Goal: Task Accomplishment & Management: Complete application form

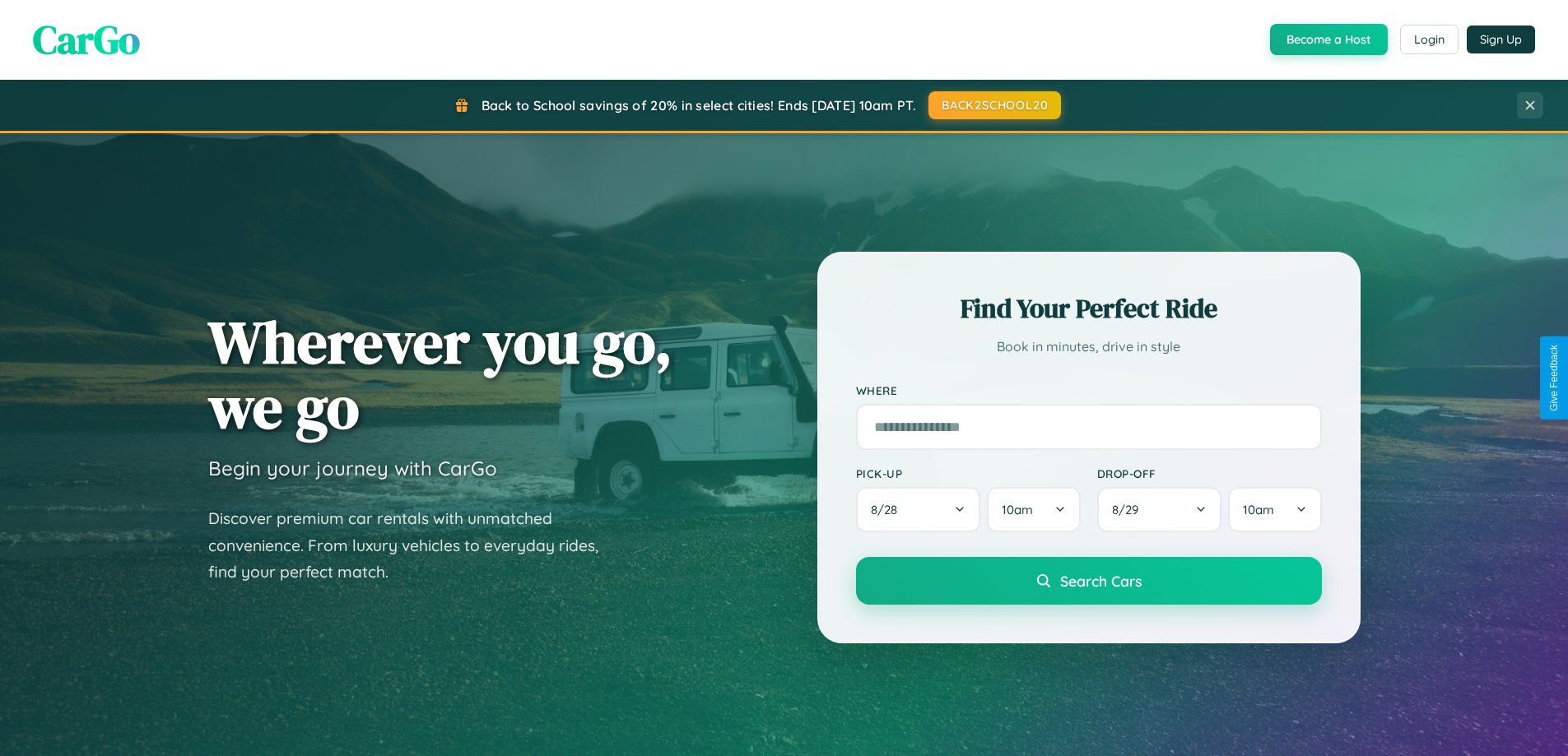
scroll to position [710, 0]
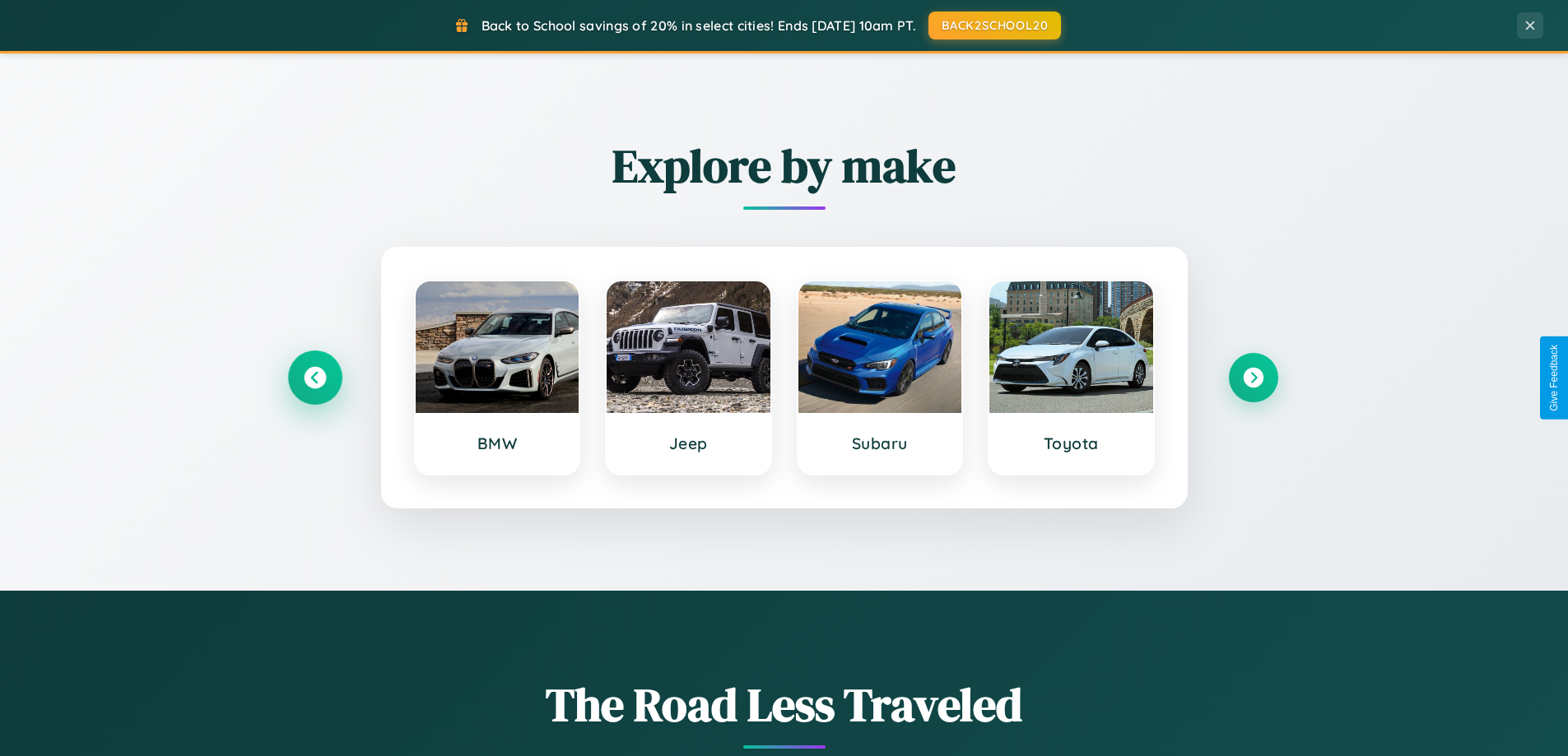
click at [314, 378] on icon at bounding box center [314, 378] width 22 height 22
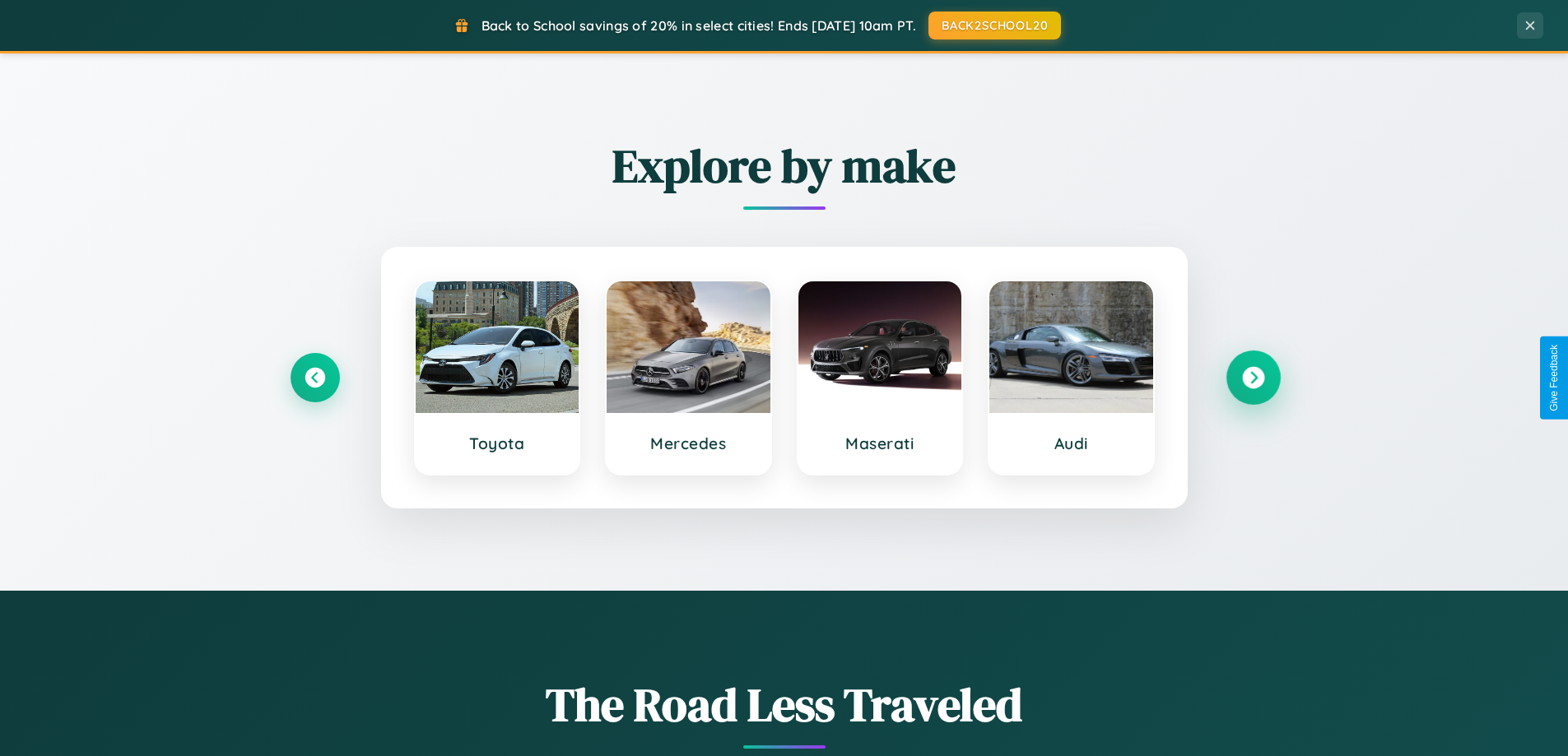
click at [1253, 378] on icon at bounding box center [1253, 378] width 22 height 22
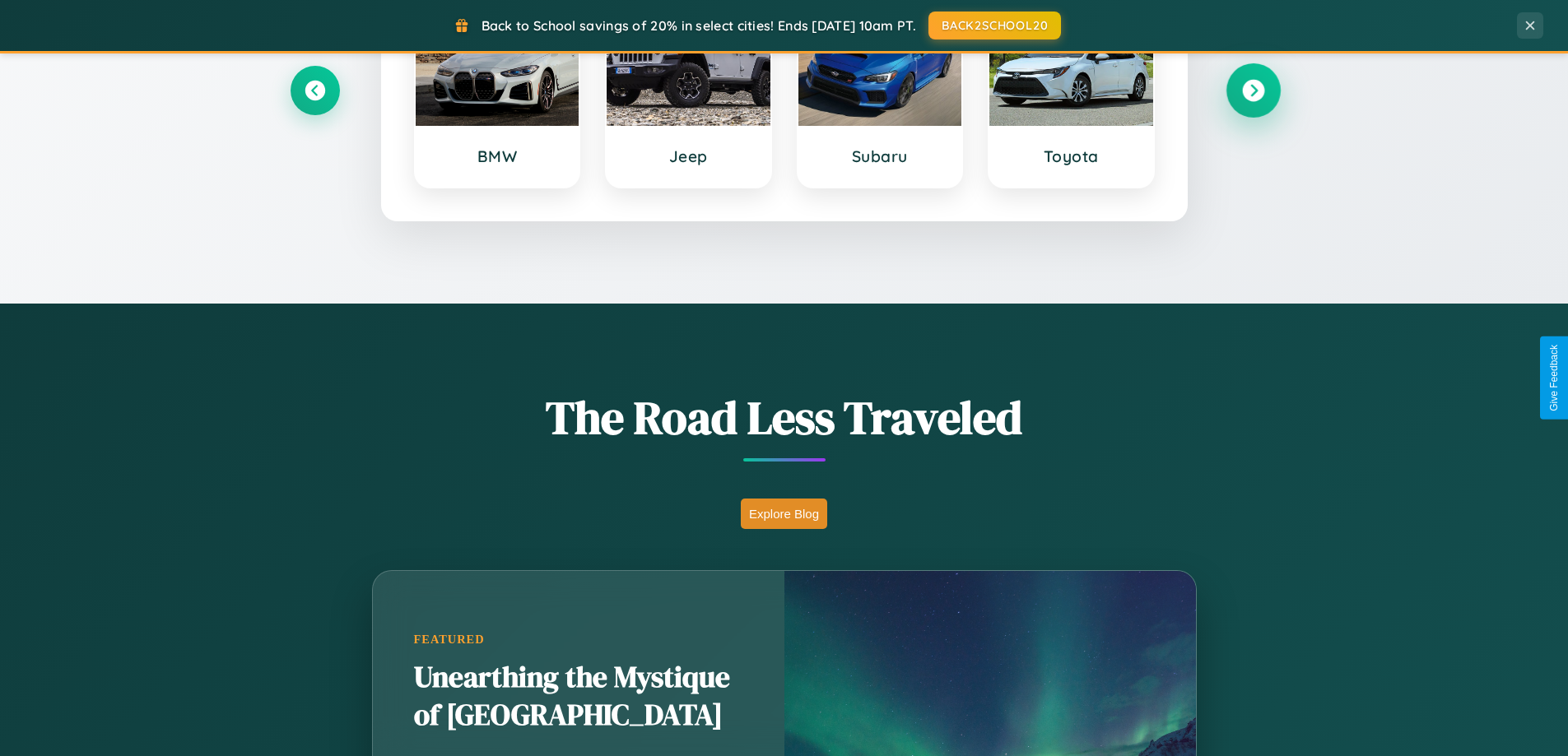
scroll to position [3167, 0]
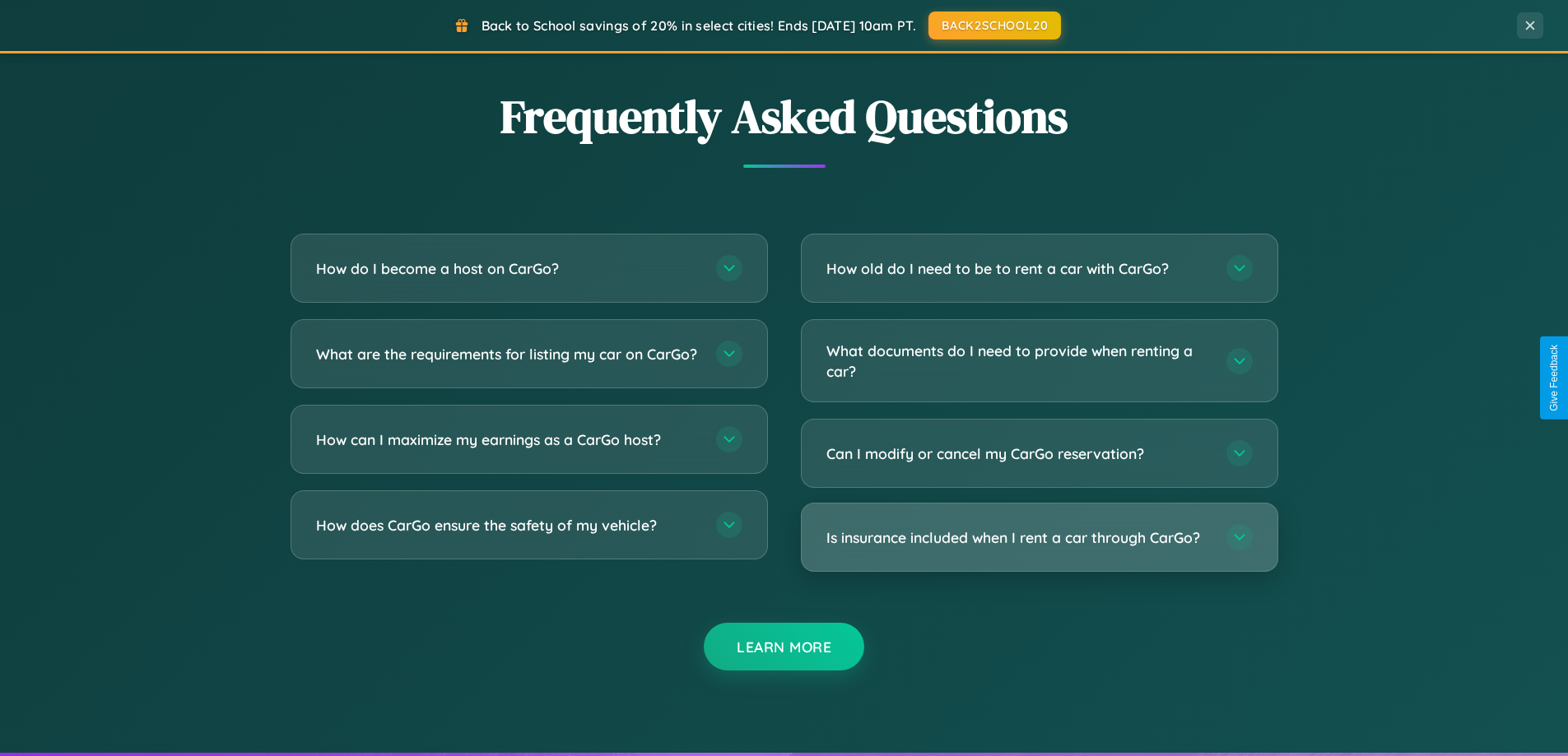
click at [1039, 538] on h3 "Is insurance included when I rent a car through CarGo?" at bounding box center [1019, 538] width 384 height 21
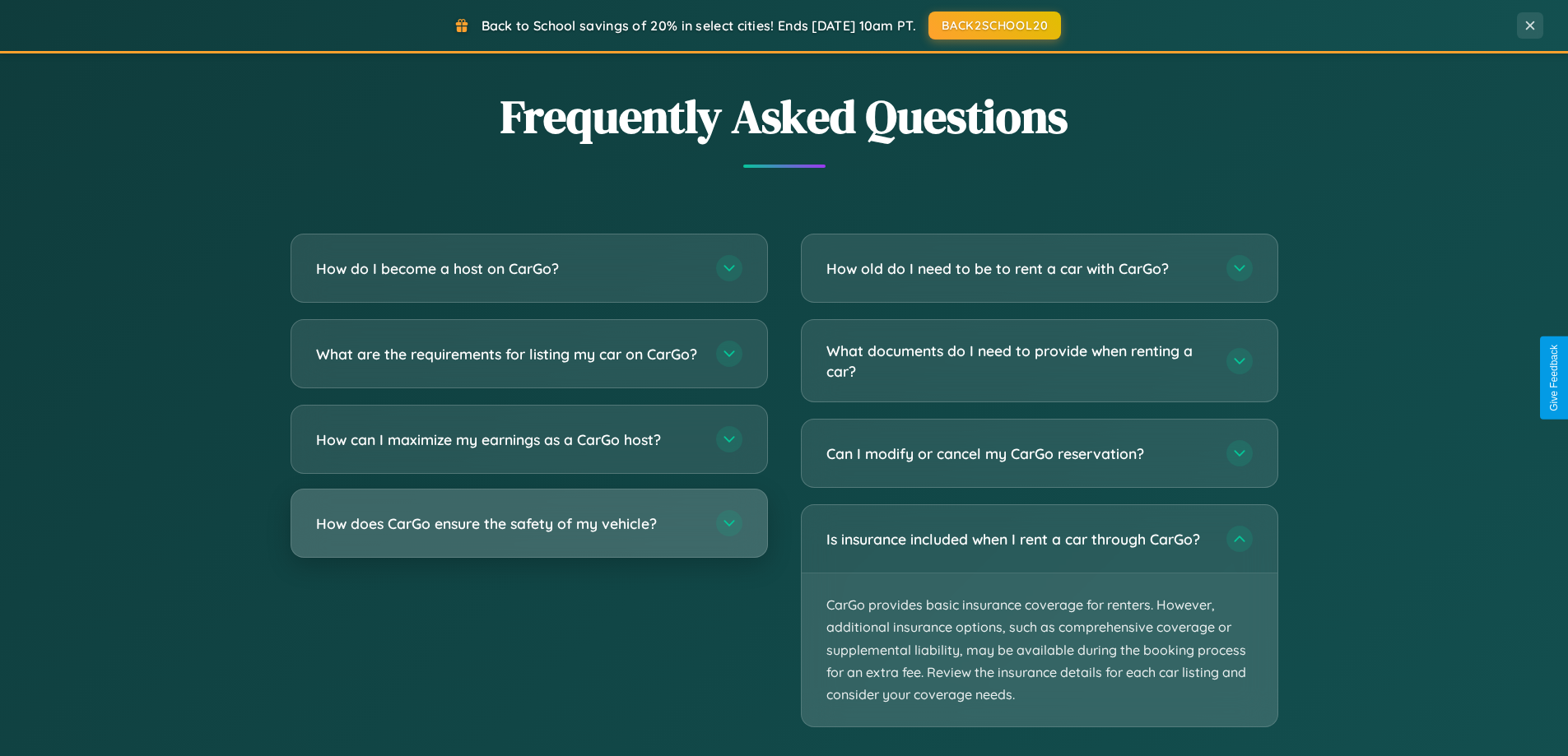
click at [529, 534] on h3 "How does CarGo ensure the safety of my vehicle?" at bounding box center [508, 524] width 384 height 21
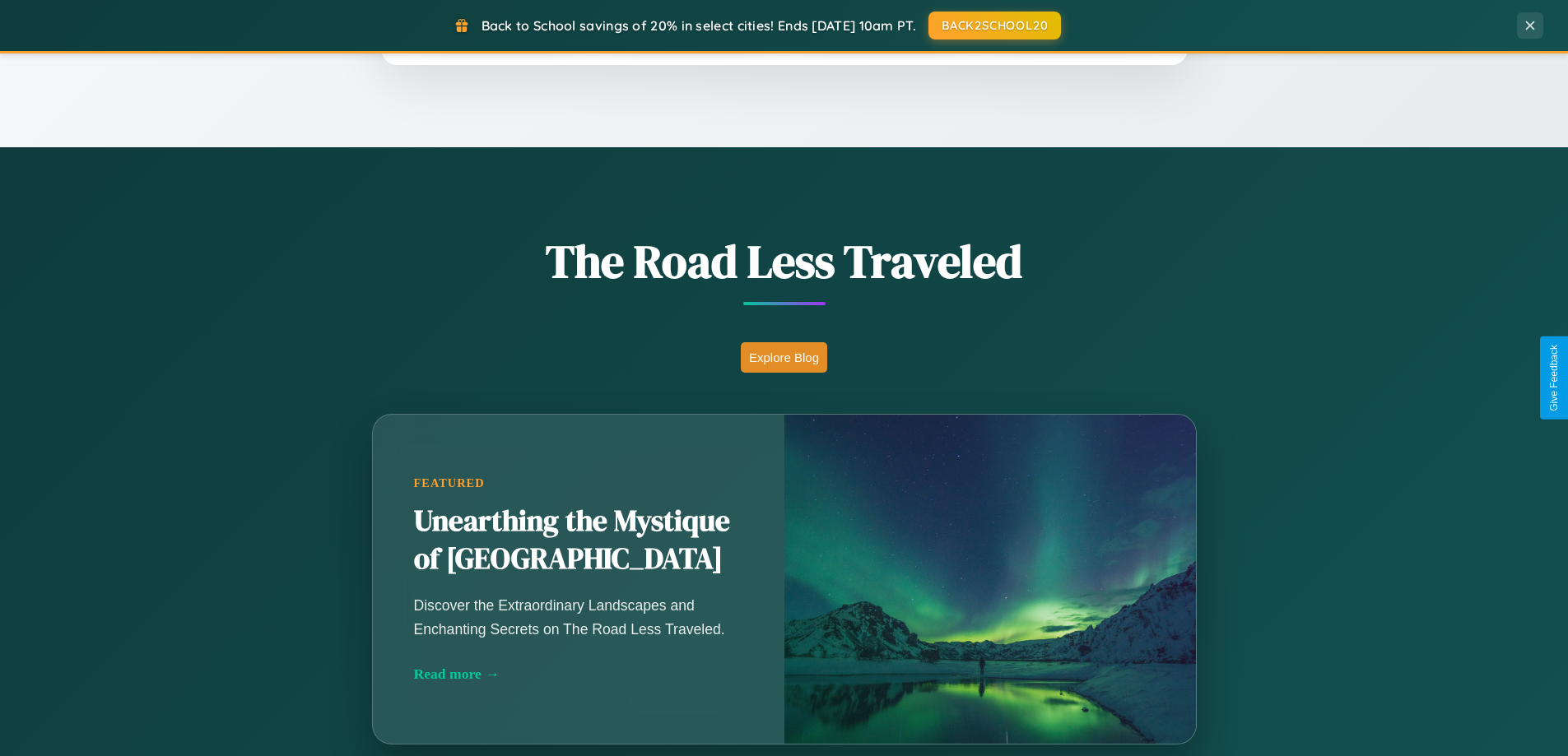
scroll to position [1132, 0]
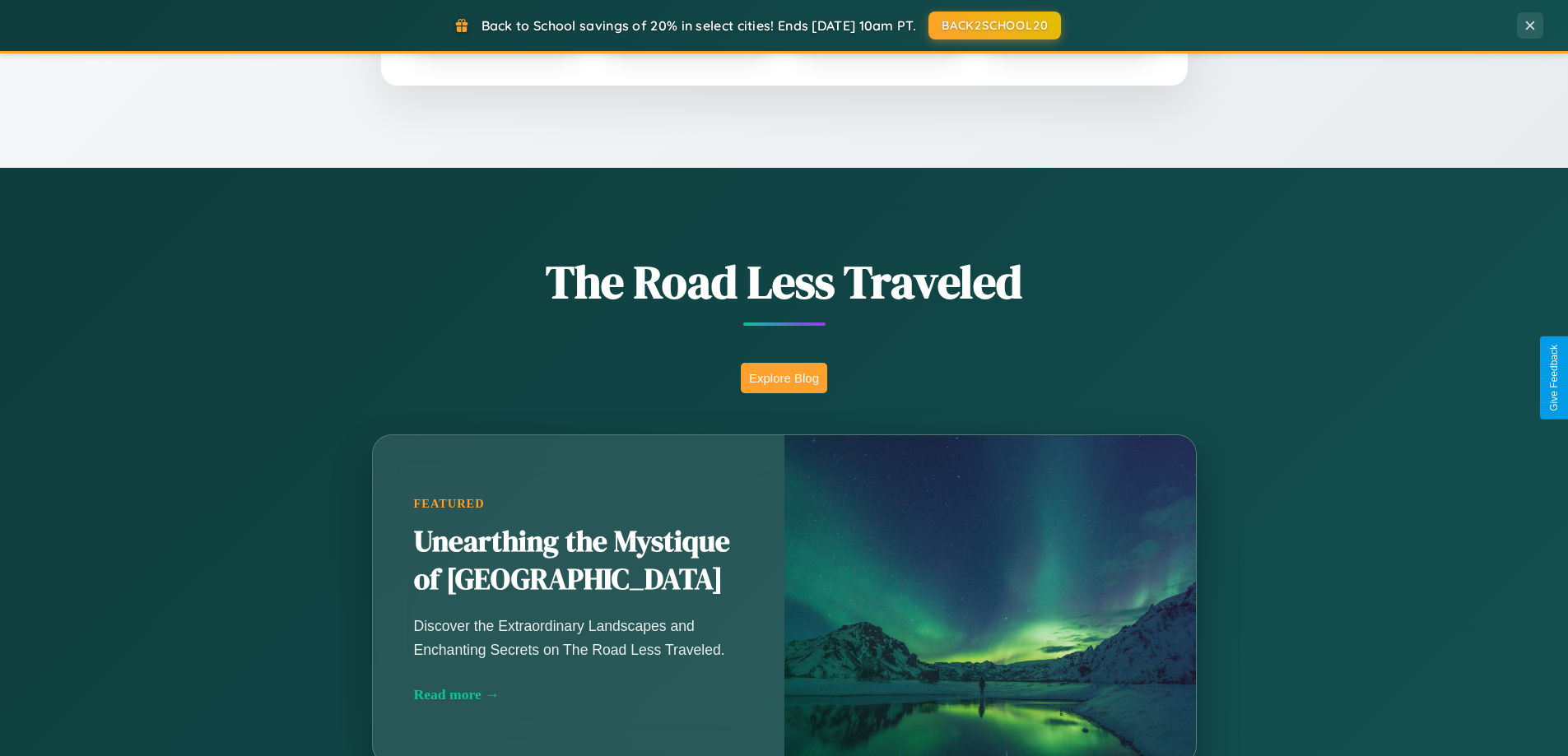
click at [784, 378] on button "Explore Blog" at bounding box center [784, 378] width 86 height 31
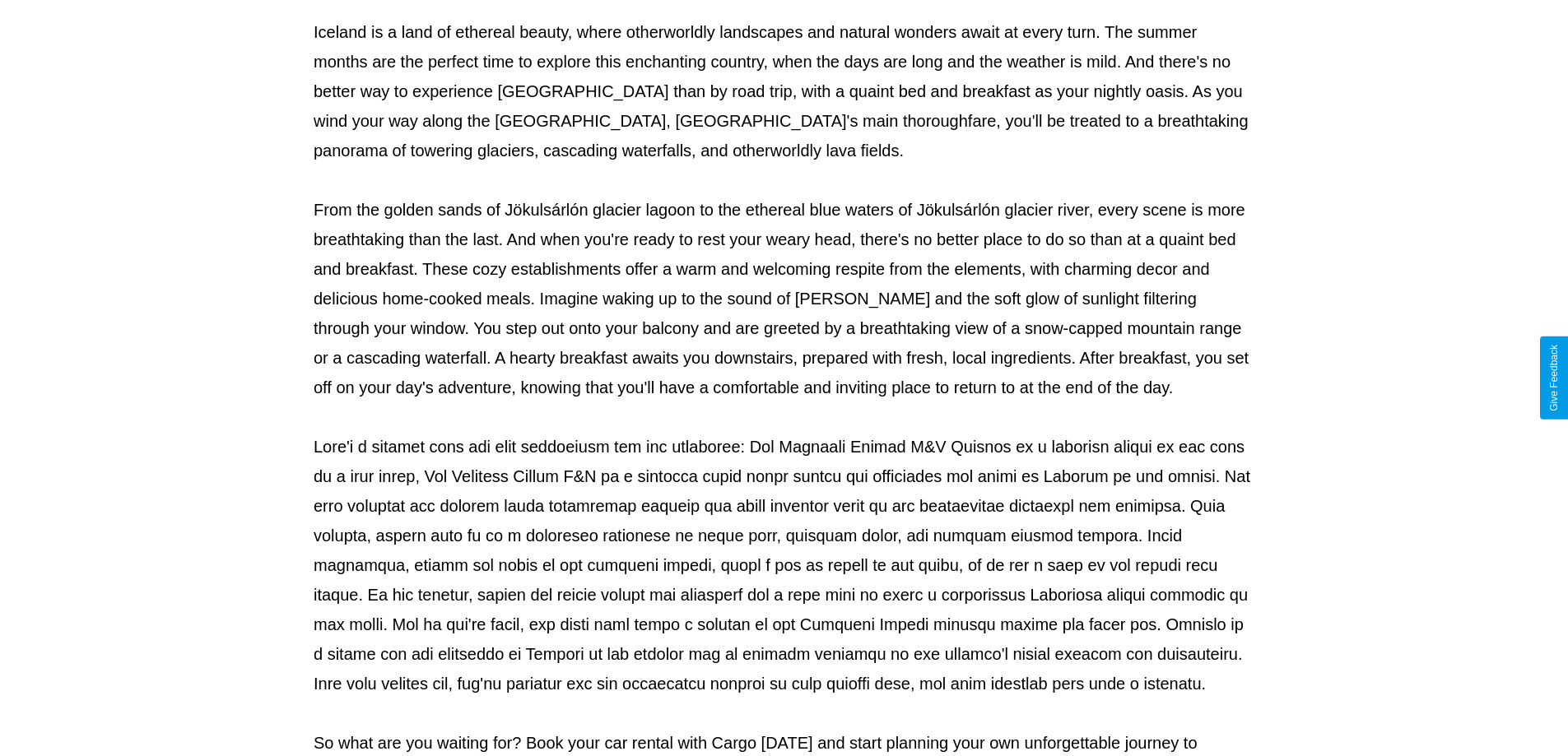
scroll to position [533, 0]
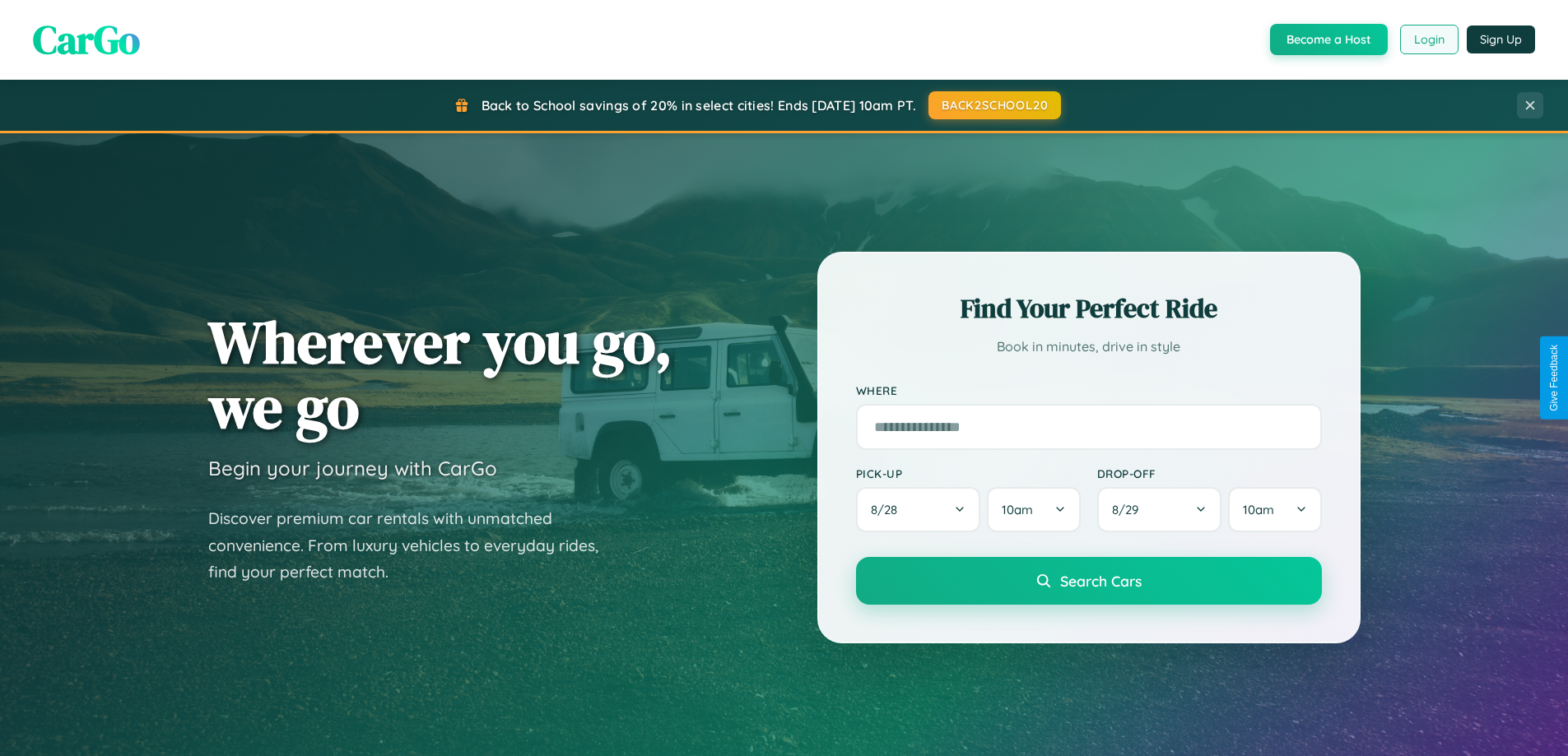
click at [1428, 40] on button "Login" at bounding box center [1429, 40] width 59 height 30
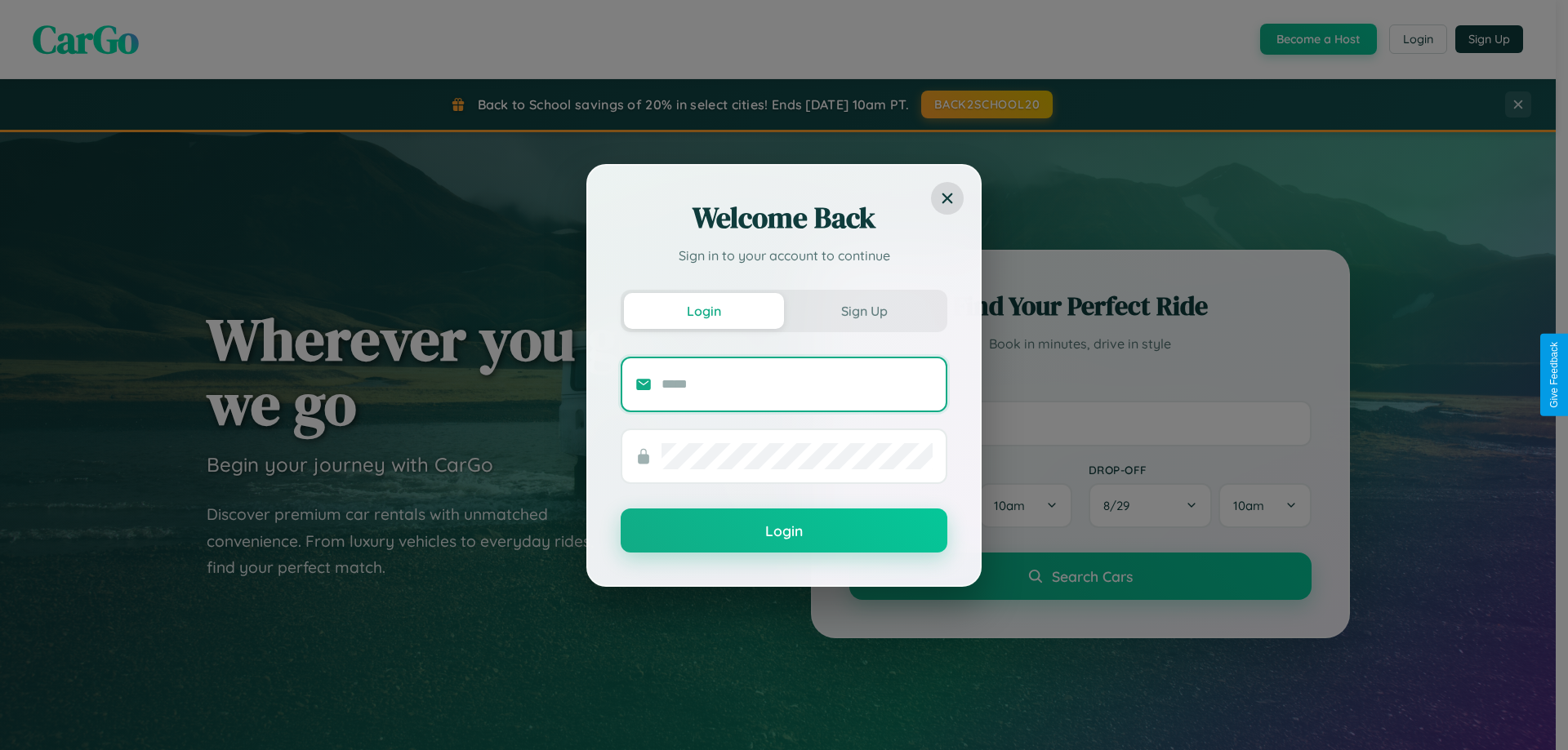
click at [797, 384] on input "text" at bounding box center [797, 385] width 271 height 26
type input "**********"
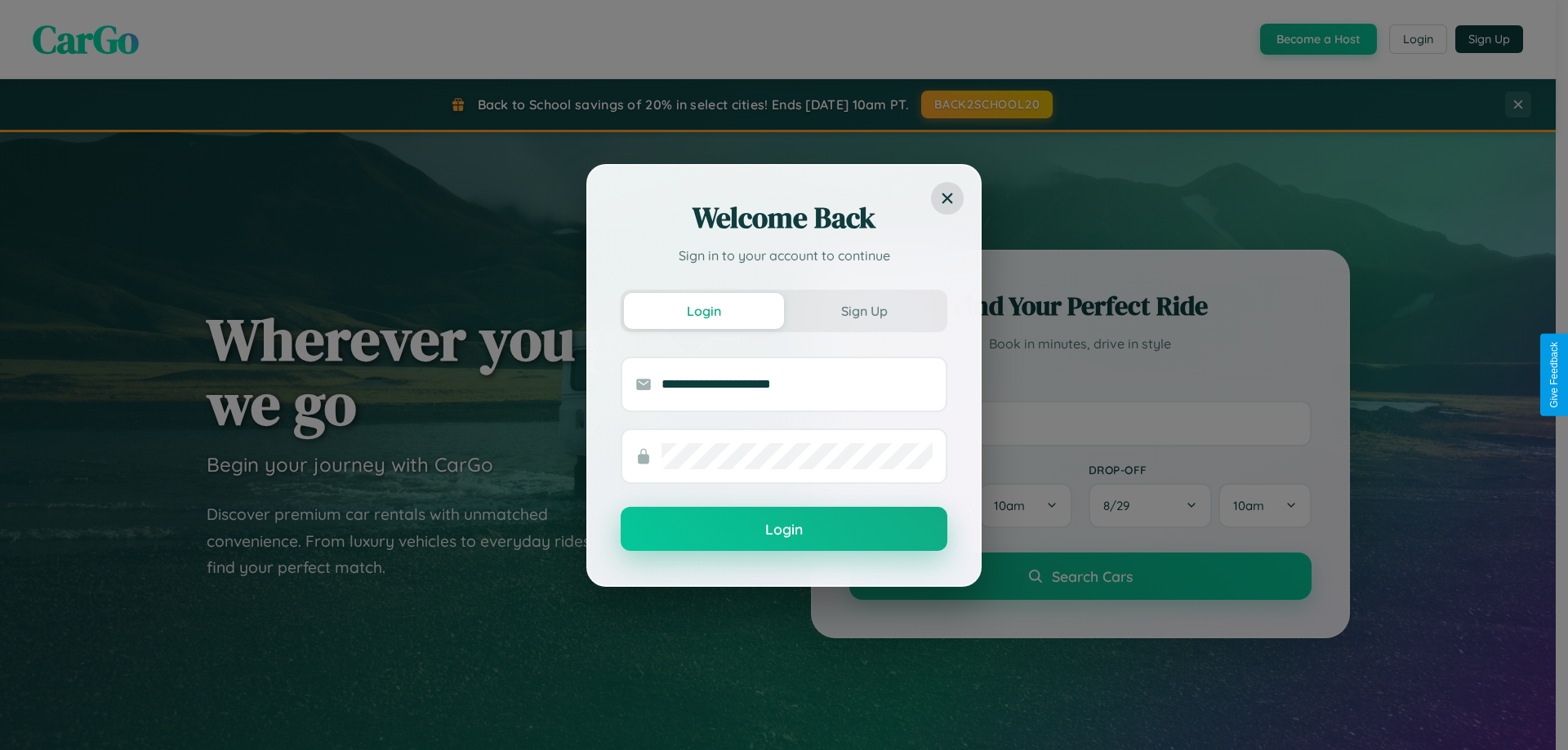
click at [784, 530] on button "Login" at bounding box center [784, 529] width 327 height 44
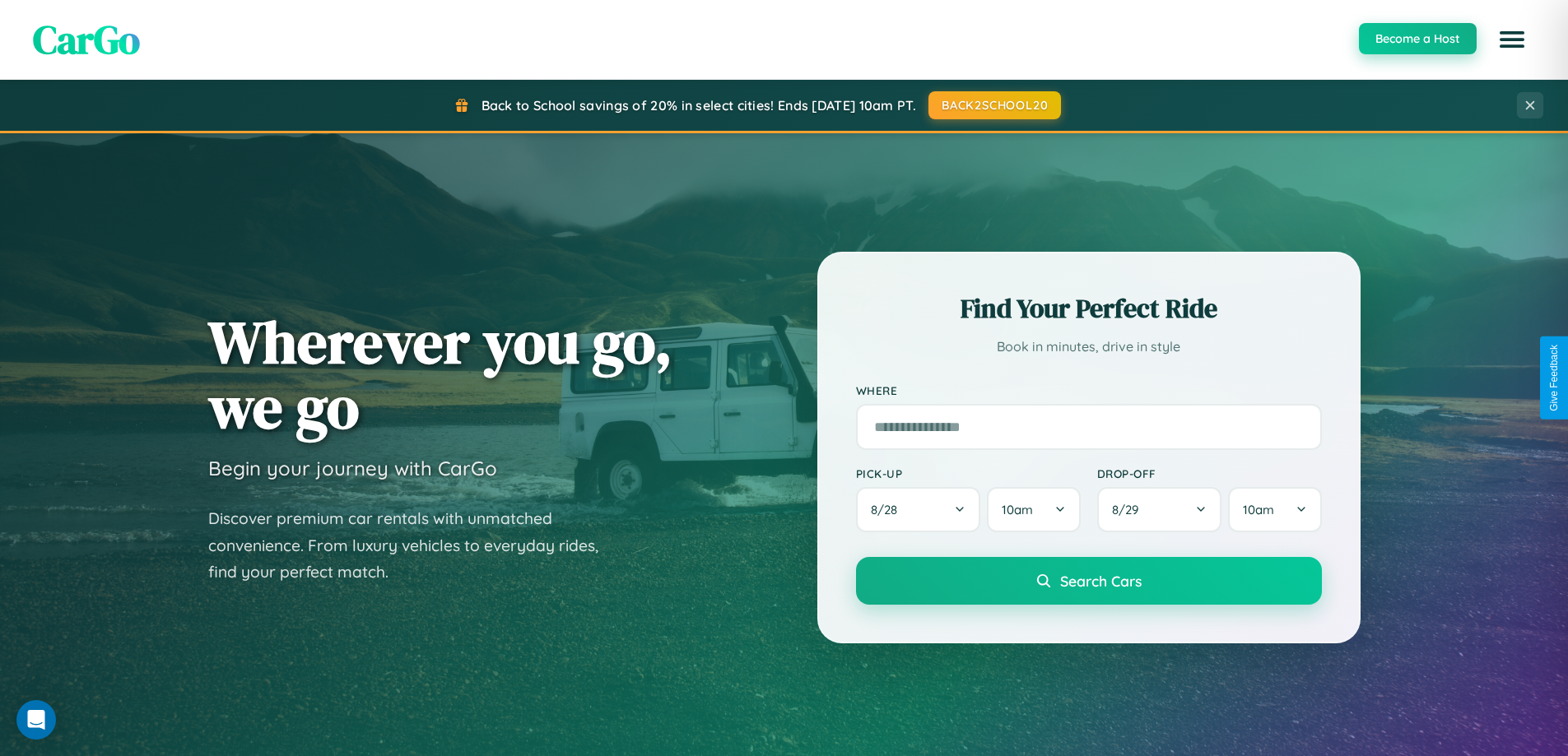
click at [1417, 39] on button "Become a Host" at bounding box center [1418, 39] width 117 height 31
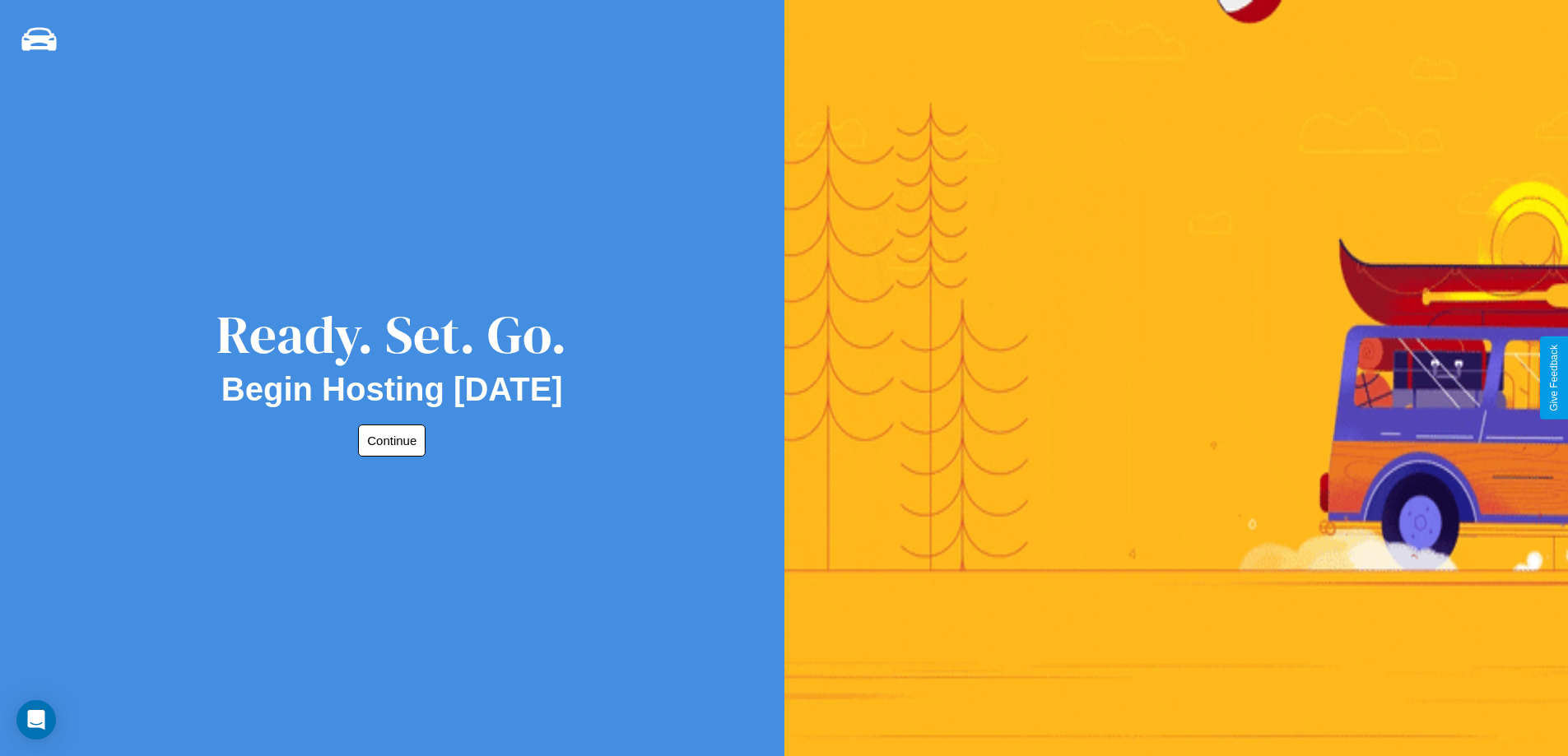
click at [389, 440] on button "Continue" at bounding box center [392, 440] width 68 height 32
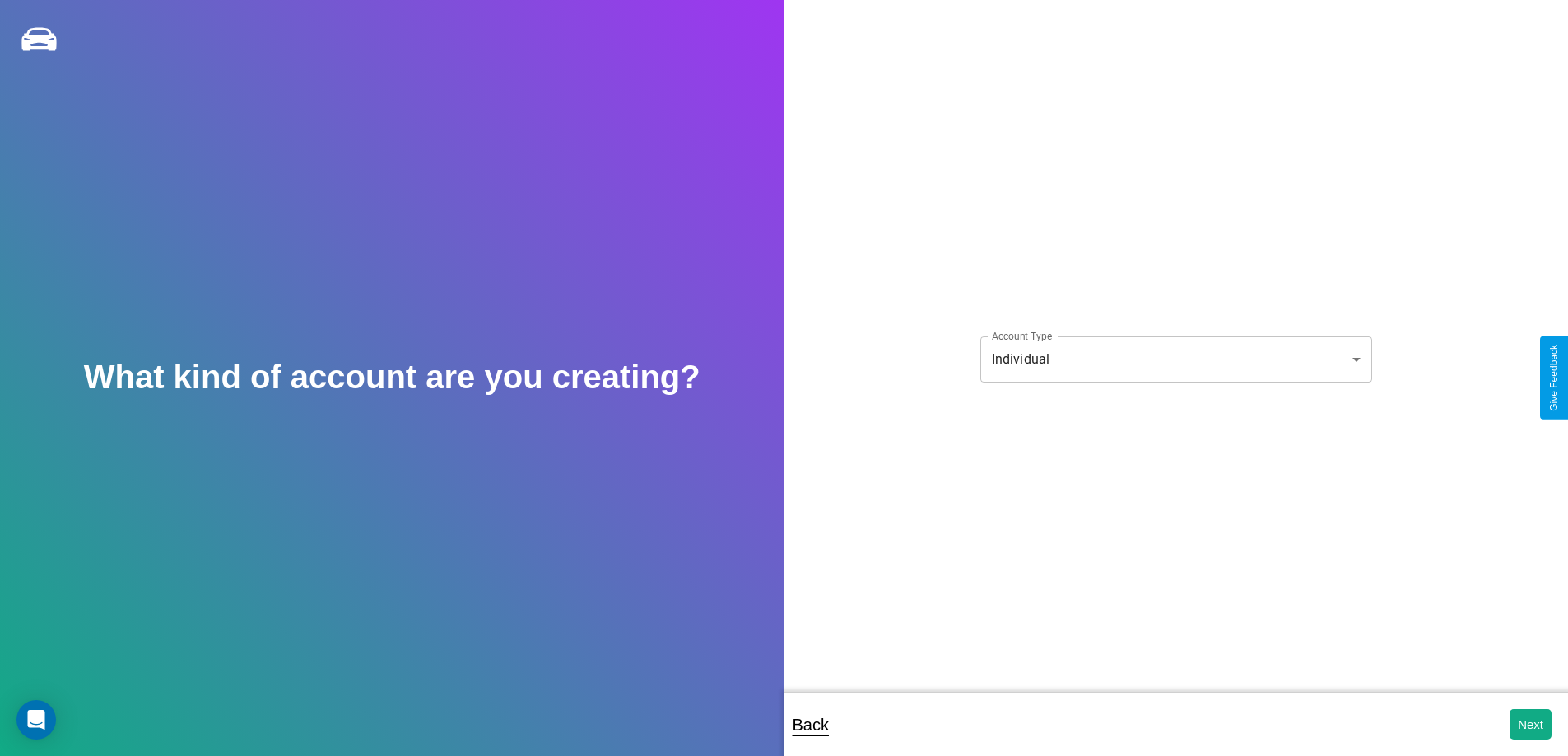
click at [1176, 359] on body "**********" at bounding box center [784, 389] width 1568 height 778
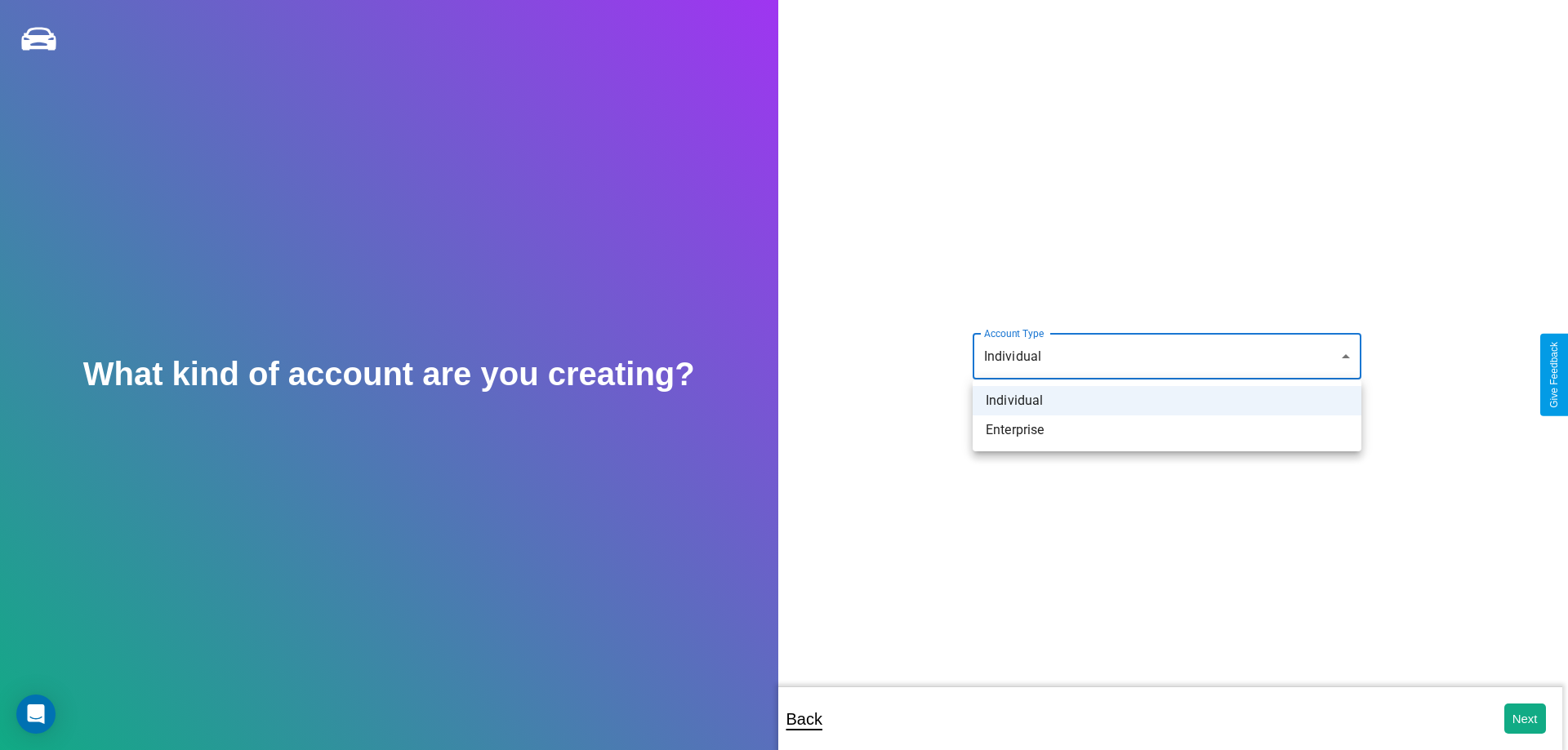
click at [1167, 401] on li "Individual" at bounding box center [1167, 401] width 389 height 30
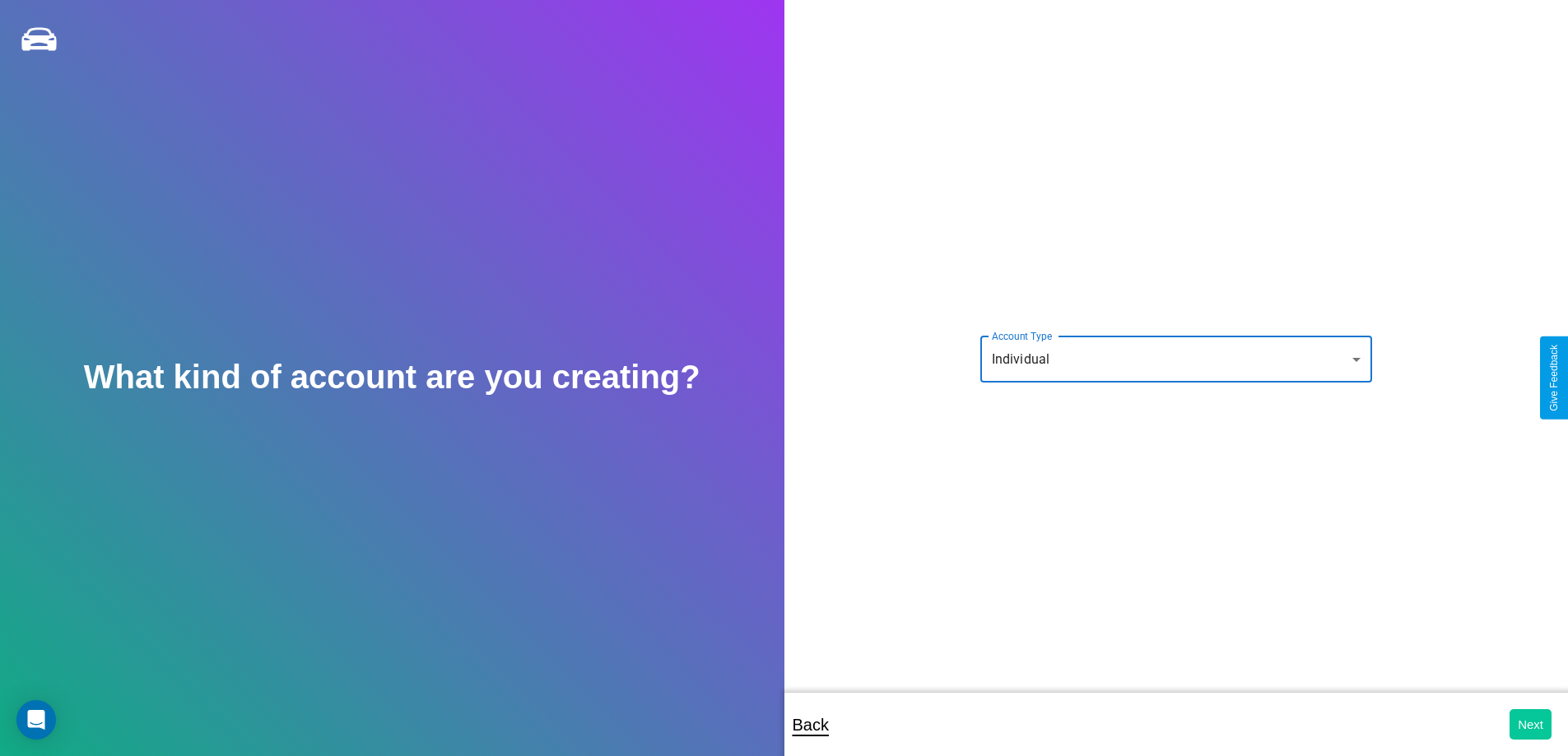
click at [1531, 725] on button "Next" at bounding box center [1531, 725] width 42 height 31
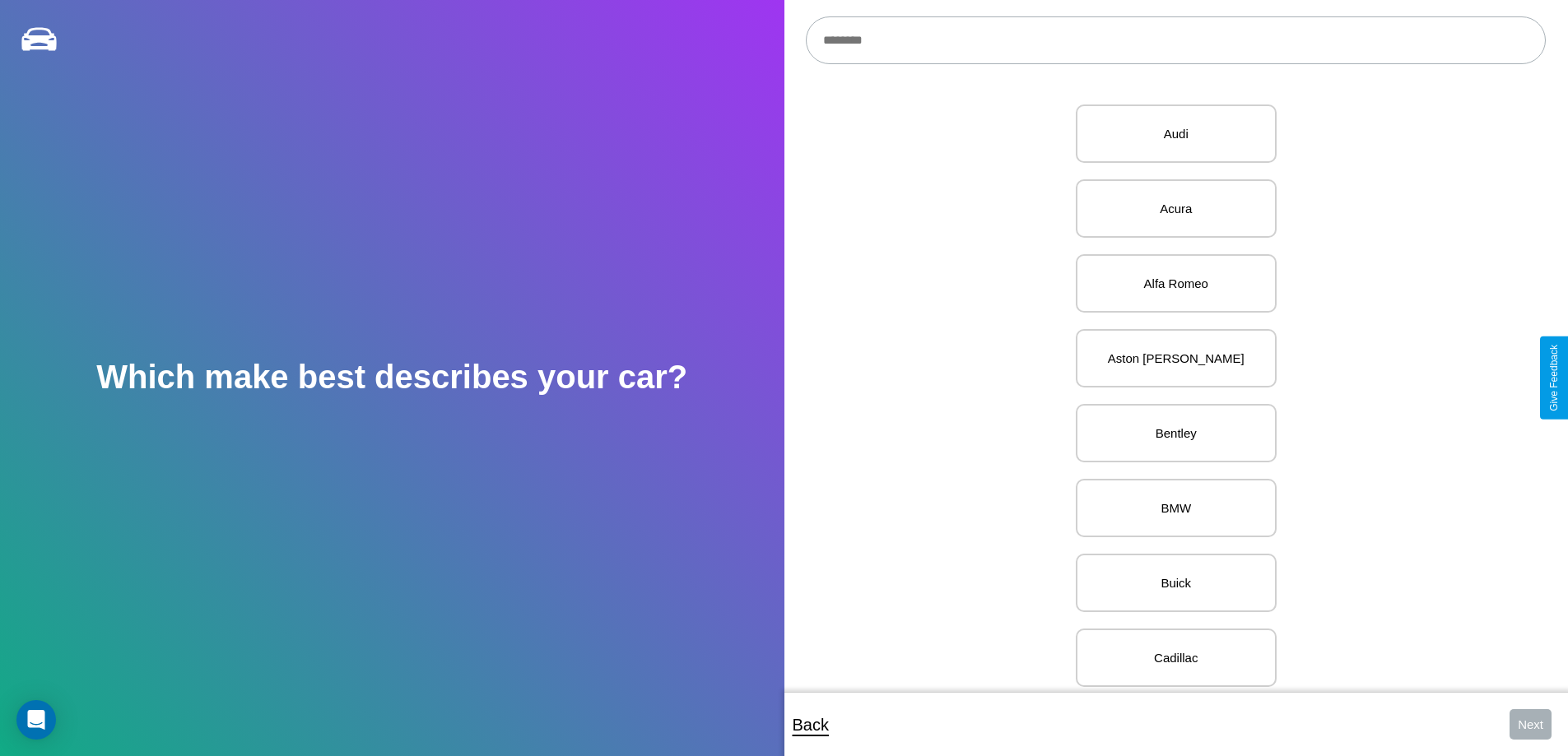
click at [1176, 41] on input "text" at bounding box center [1176, 41] width 740 height 48
type input "********"
click at [1170, 134] on p "Chrysler" at bounding box center [1176, 133] width 165 height 22
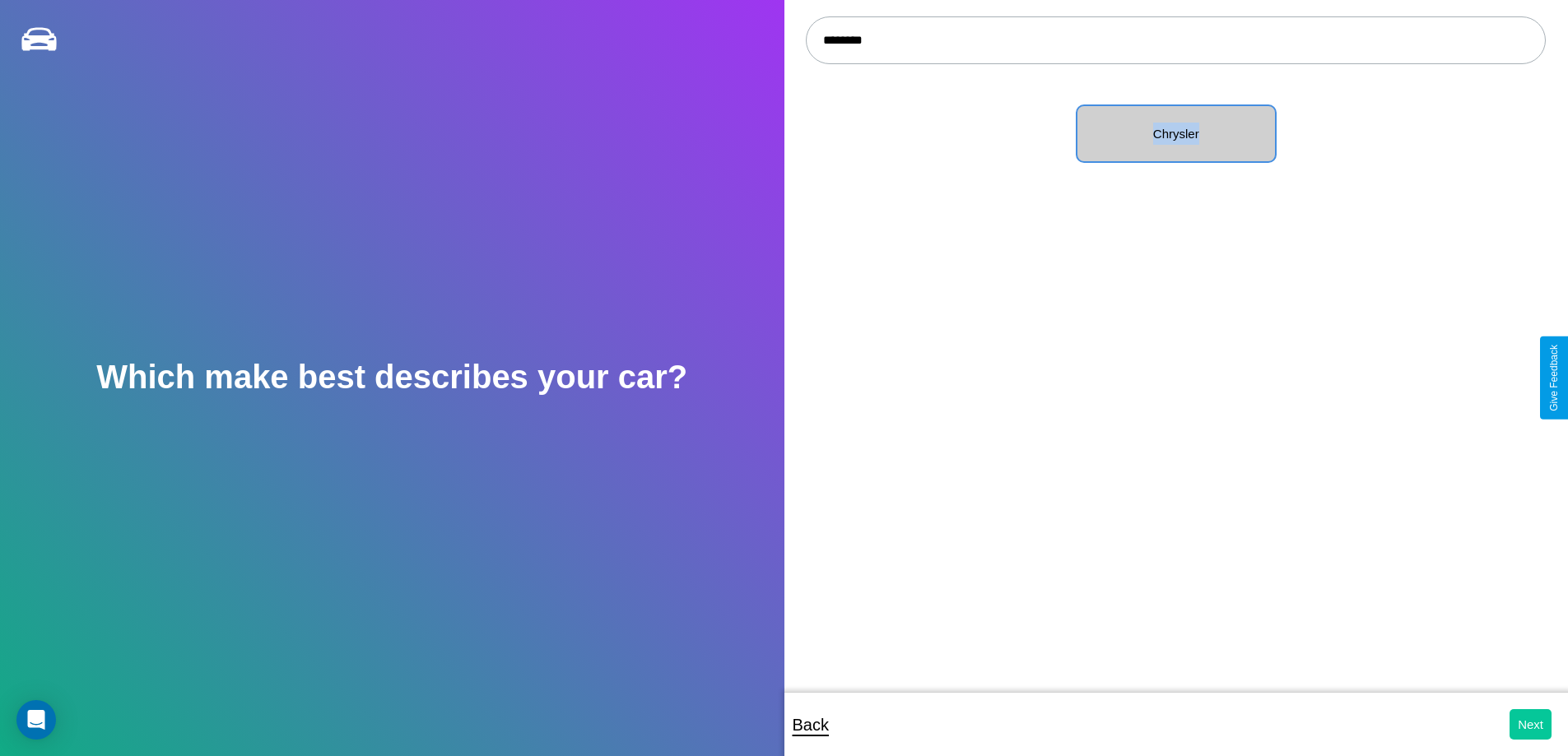
click at [1531, 725] on button "Next" at bounding box center [1531, 725] width 42 height 31
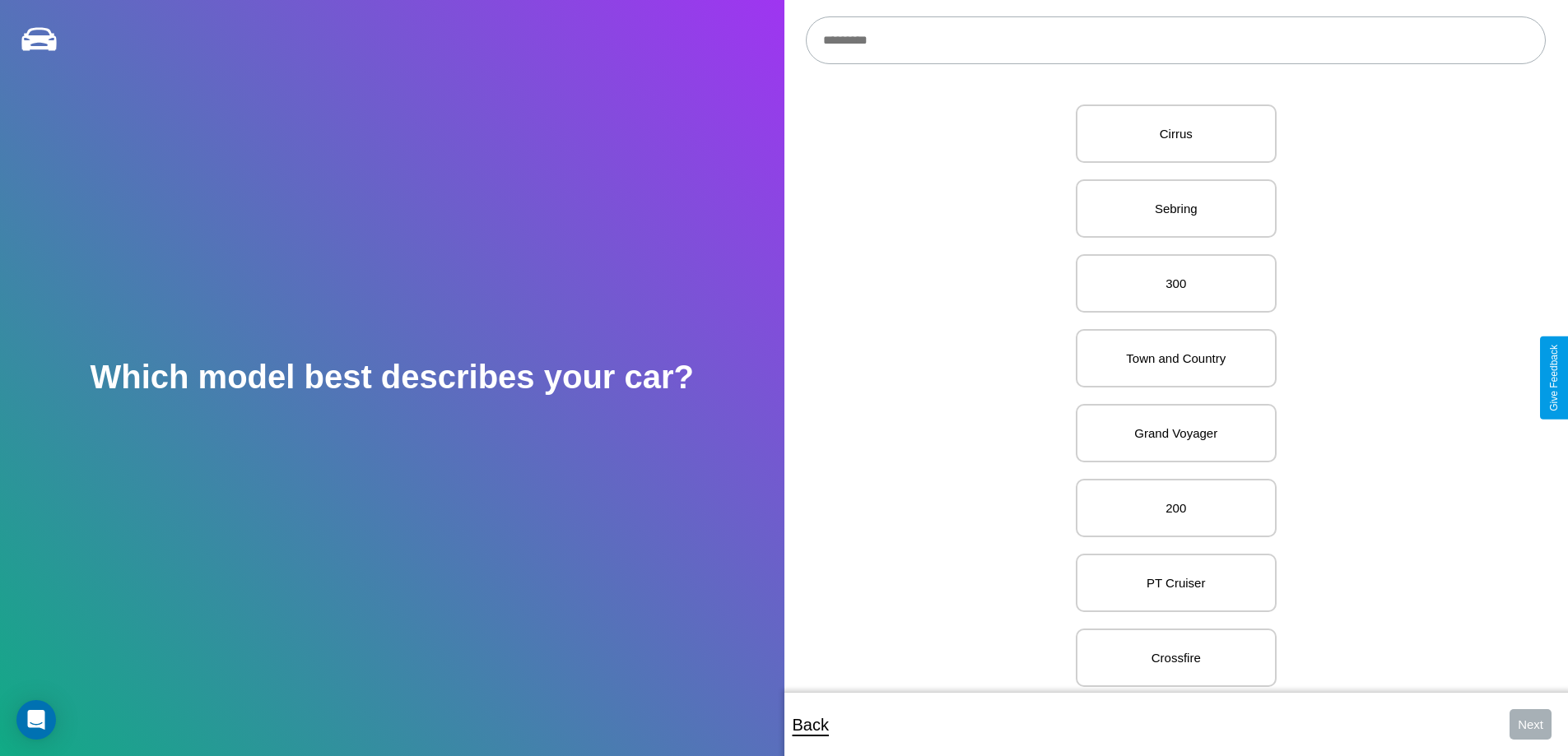
click at [1176, 41] on input "text" at bounding box center [1176, 41] width 740 height 48
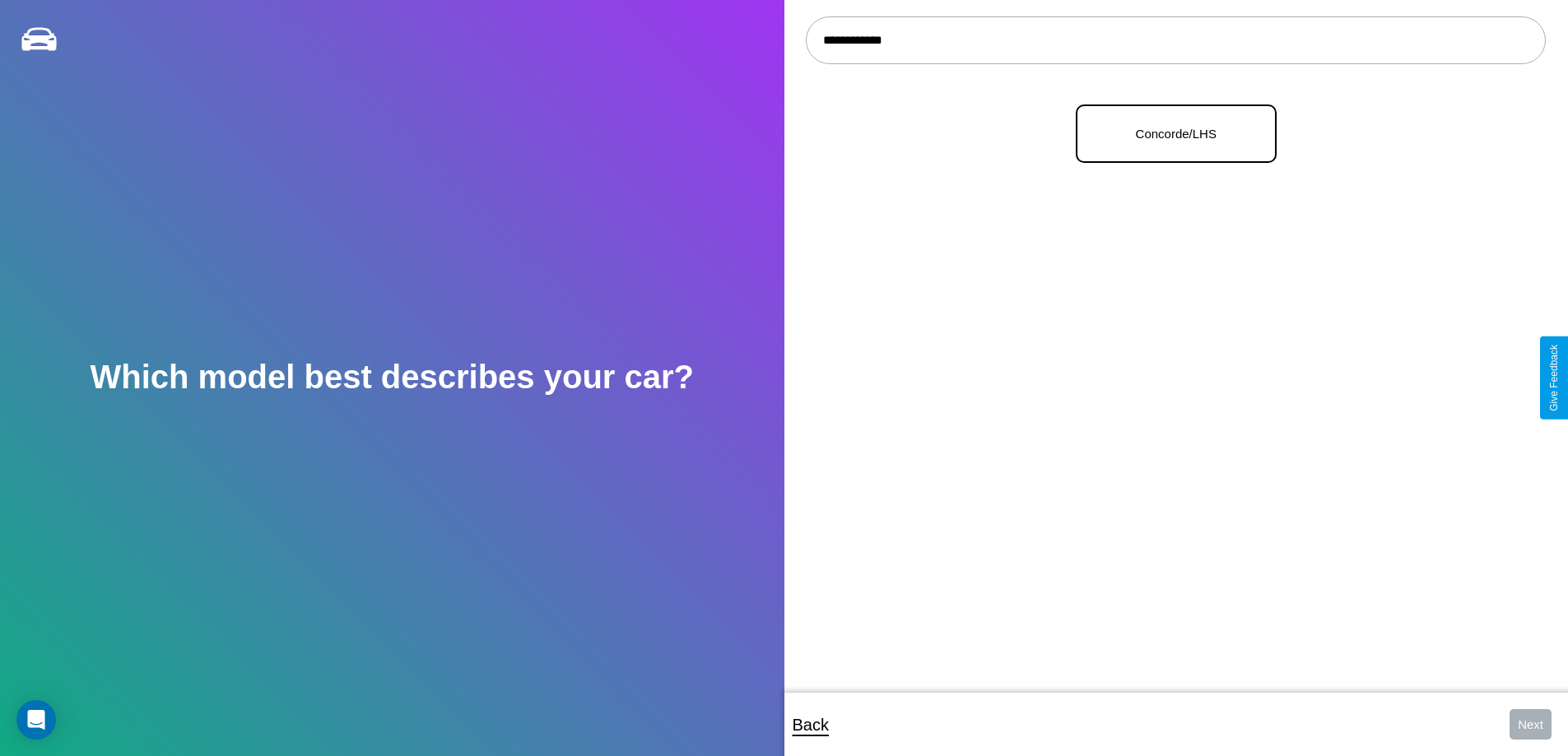
type input "**********"
click at [1170, 134] on p "Concorde/LHS" at bounding box center [1176, 133] width 165 height 22
click at [1531, 725] on button "Next" at bounding box center [1531, 725] width 42 height 31
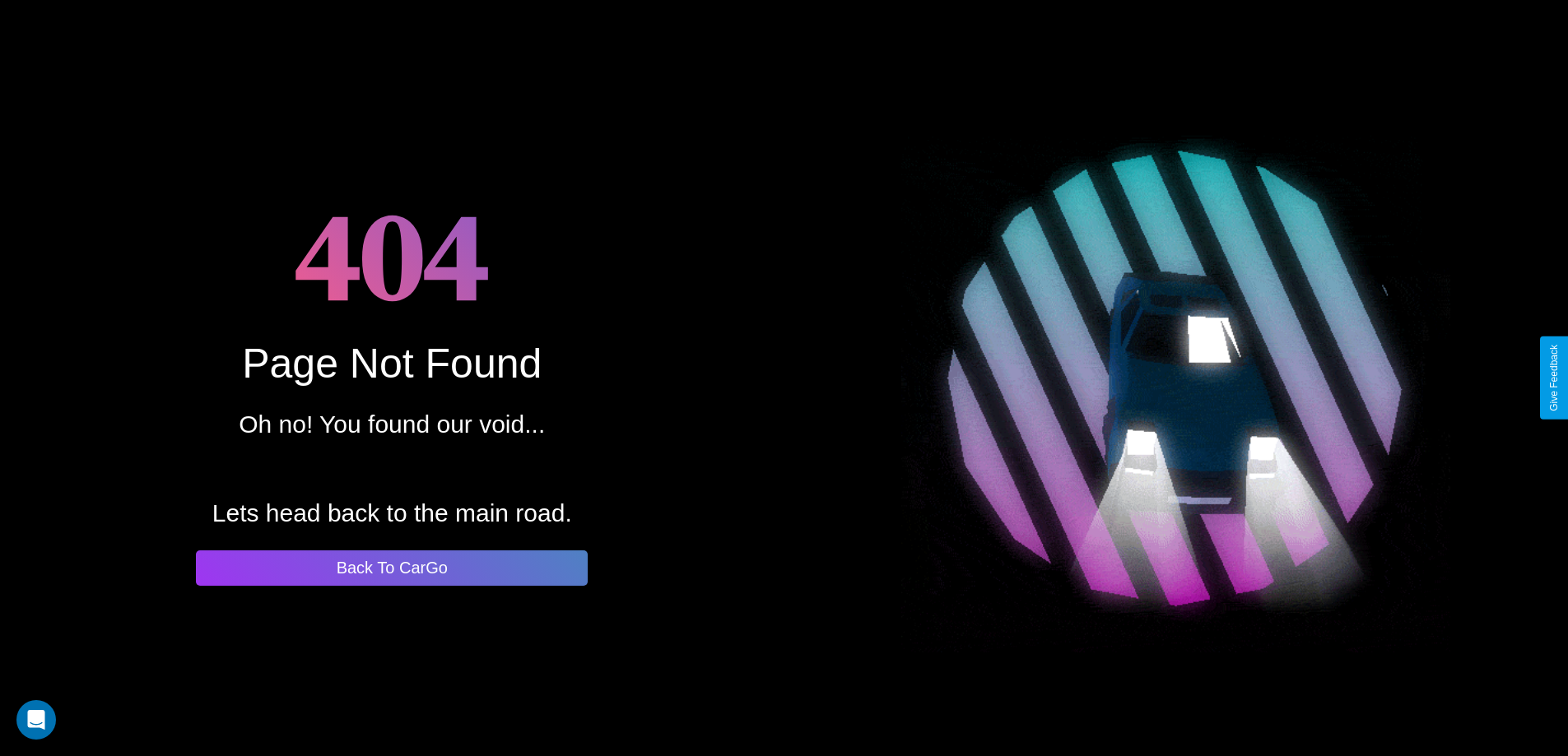
click at [392, 568] on button "Back To CarGo" at bounding box center [392, 568] width 392 height 36
